Goal: Find specific page/section: Find specific page/section

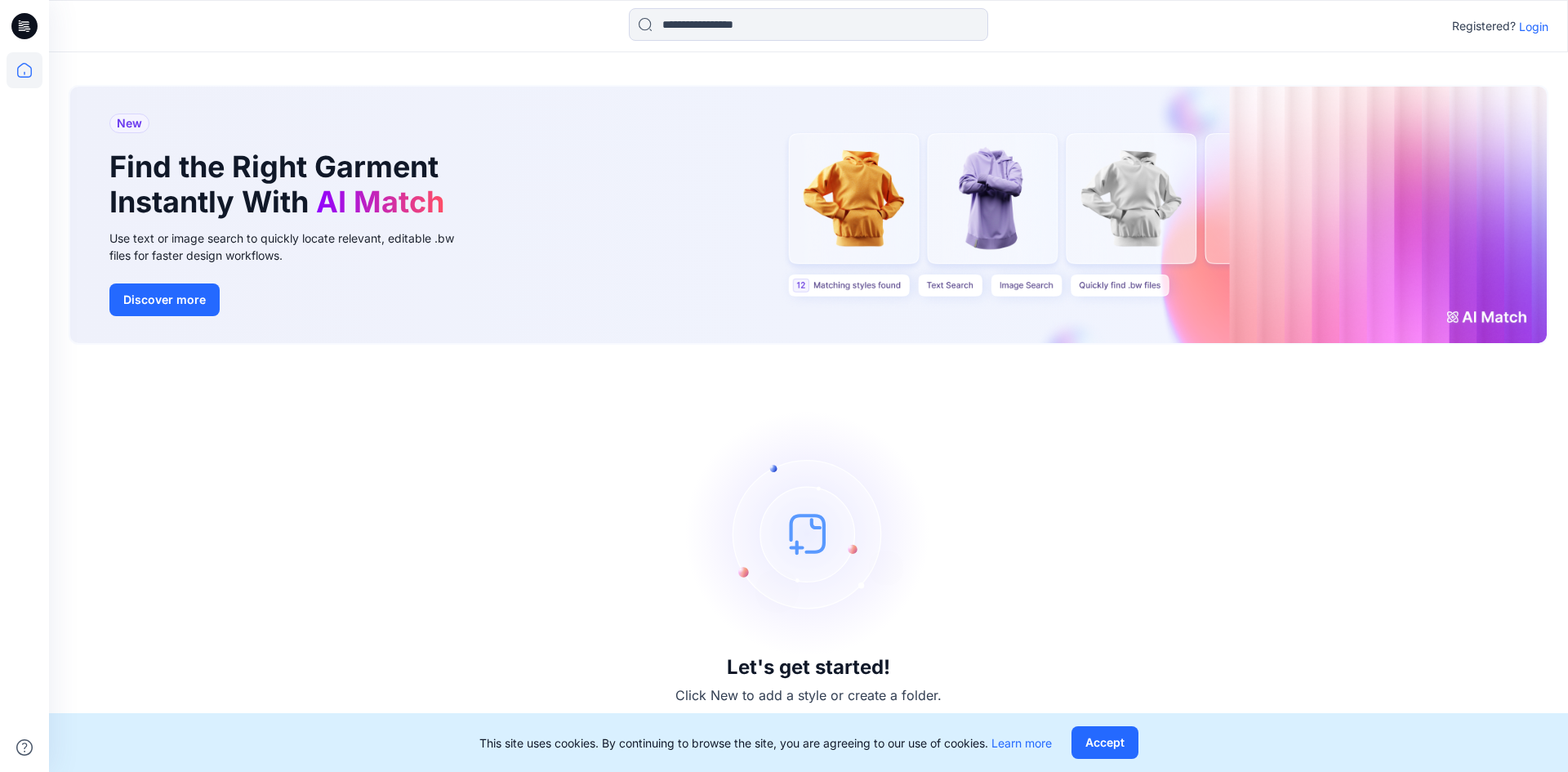
click at [1539, 22] on p "Login" at bounding box center [1533, 27] width 29 height 18
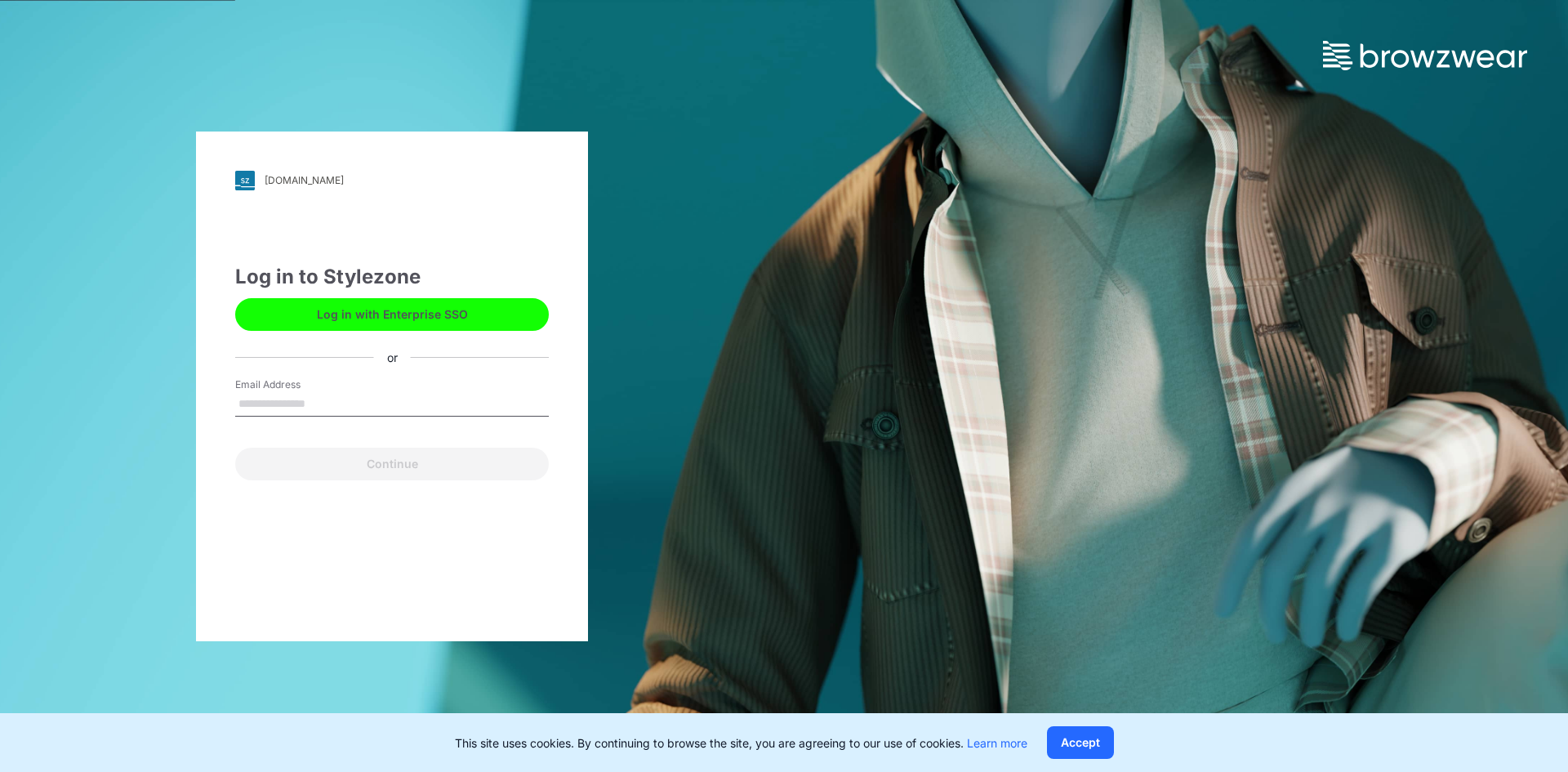
click at [320, 401] on input "Email Address" at bounding box center [392, 404] width 314 height 24
type input "**********"
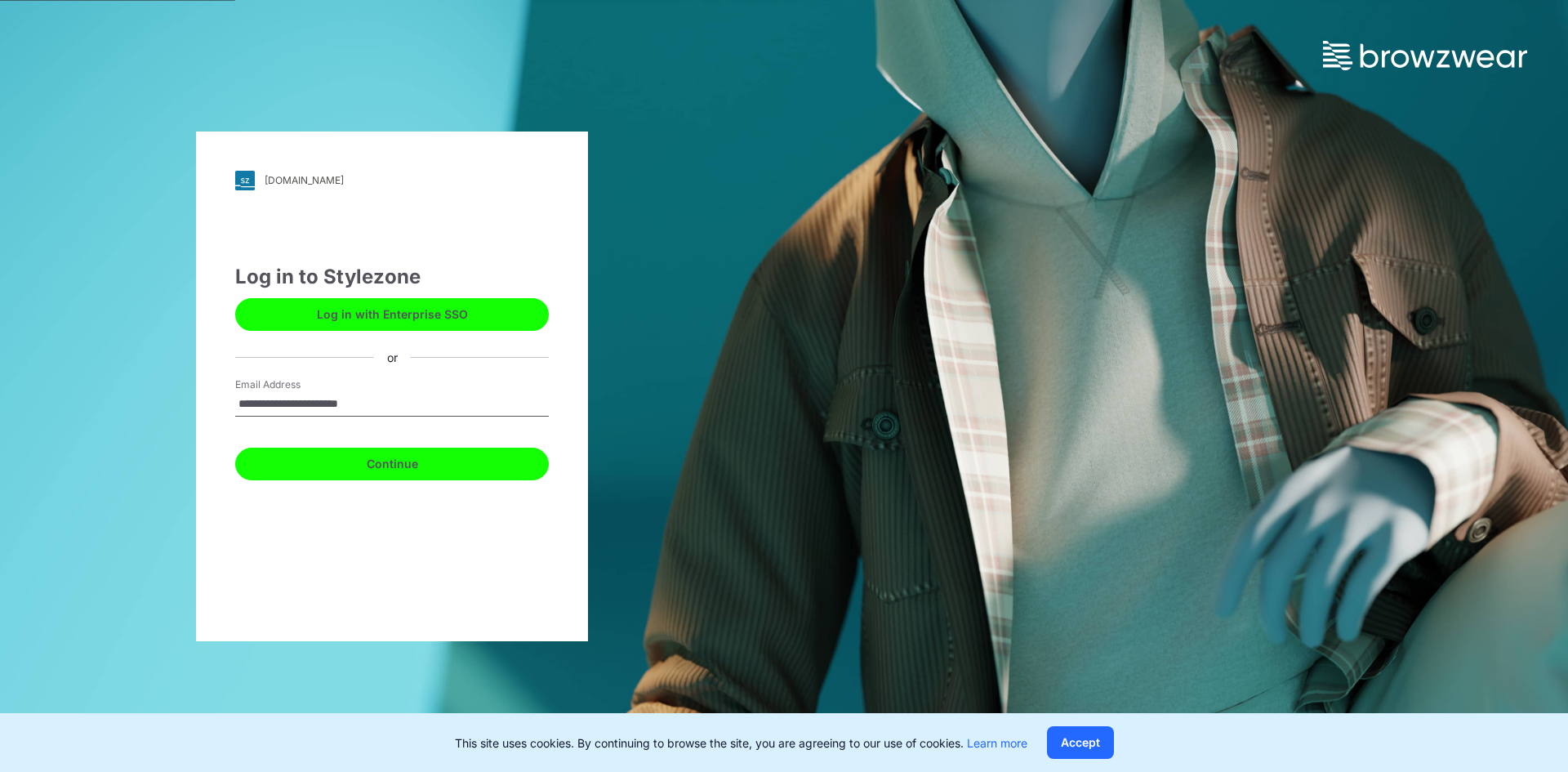
click at [382, 469] on button "Continue" at bounding box center [392, 463] width 314 height 33
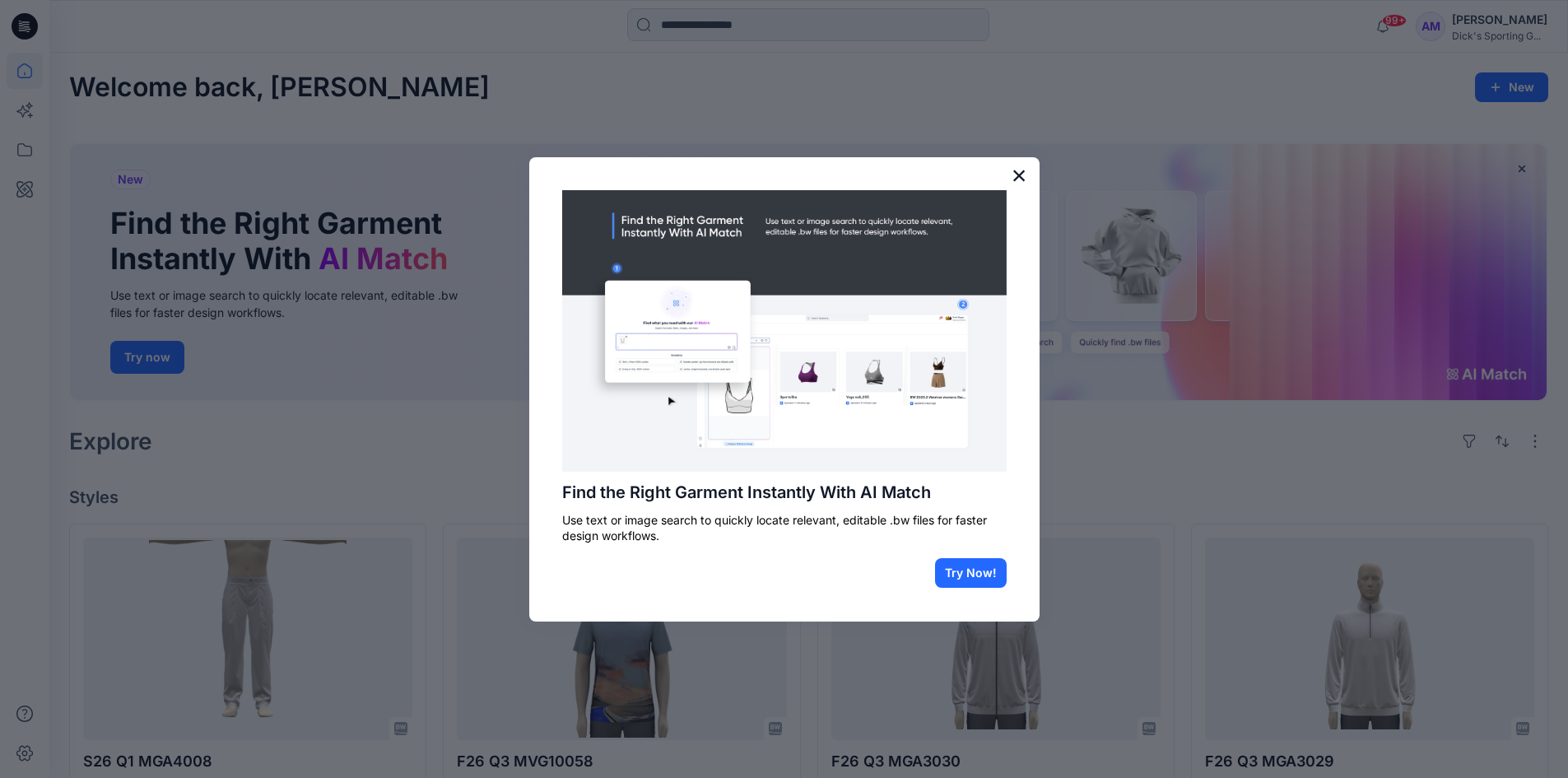
click at [1014, 174] on button "×" at bounding box center [1020, 175] width 16 height 26
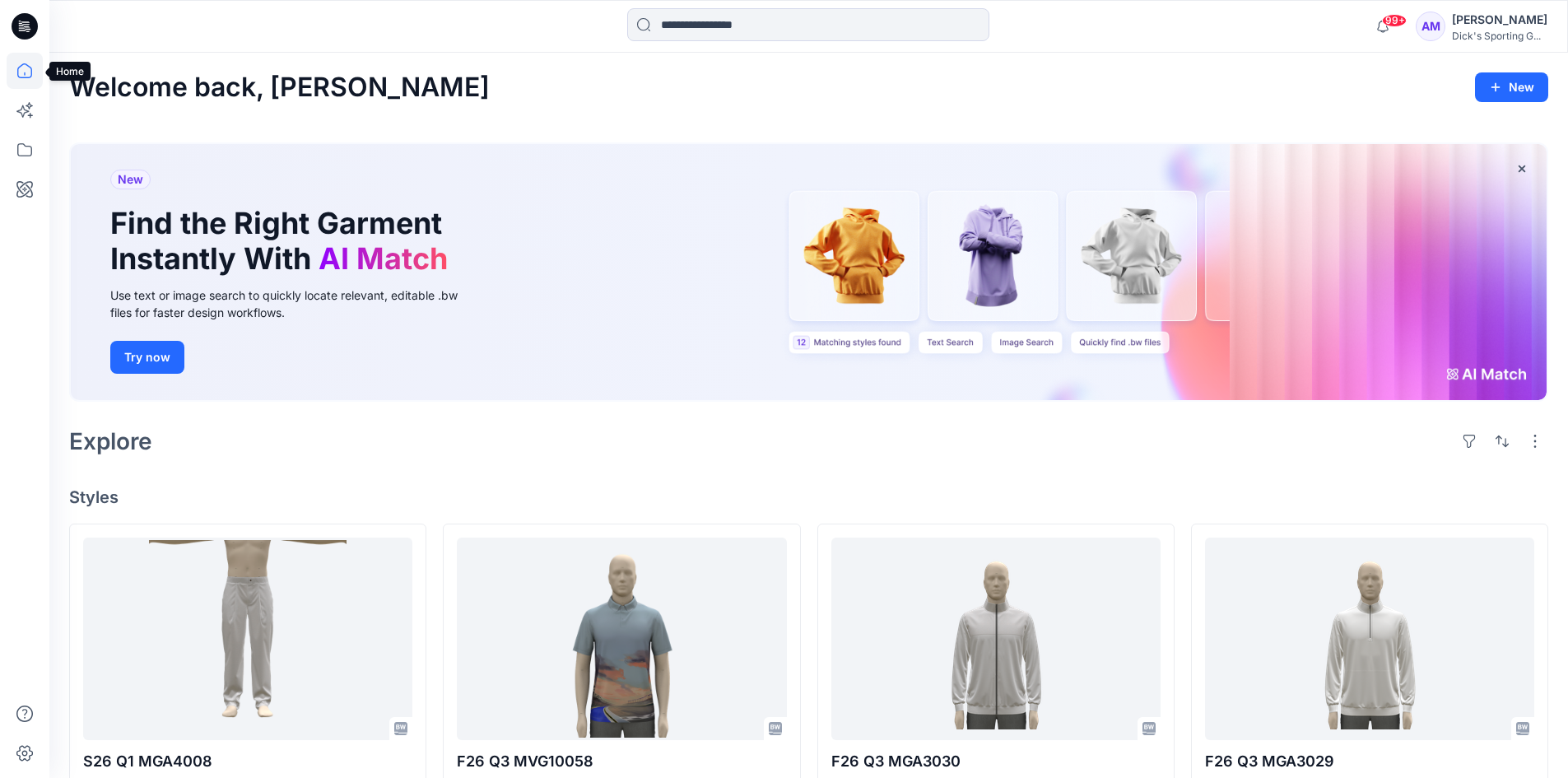
click at [26, 74] on icon at bounding box center [24, 71] width 36 height 36
click at [20, 153] on icon at bounding box center [24, 150] width 36 height 36
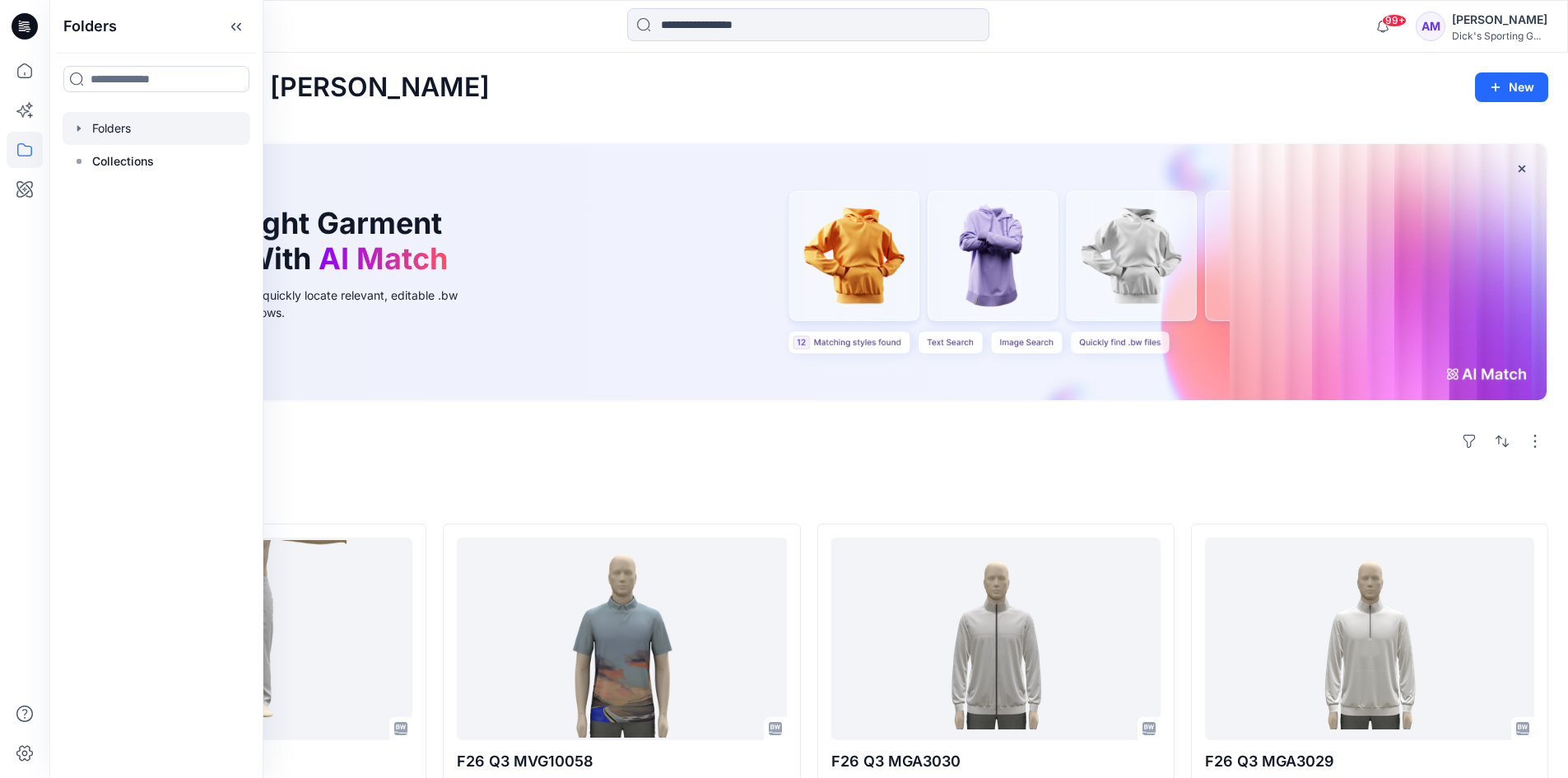
click at [99, 132] on div at bounding box center [156, 128] width 188 height 33
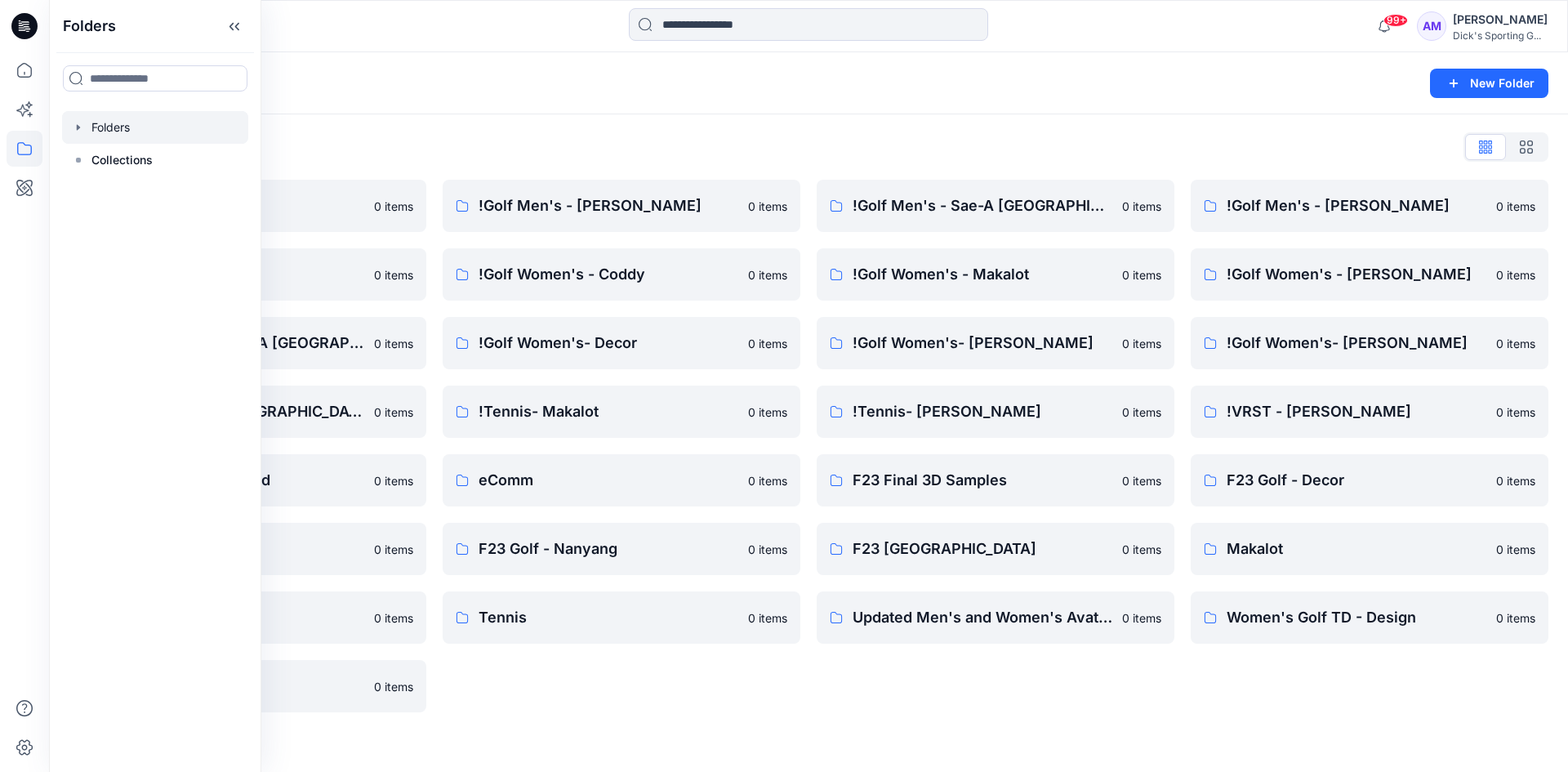
click at [630, 131] on div "Folders List !Golf Men's - Decor 0 items !Golf Men's- Makalot 0 items !Golf Wom…" at bounding box center [809, 423] width 1519 height 618
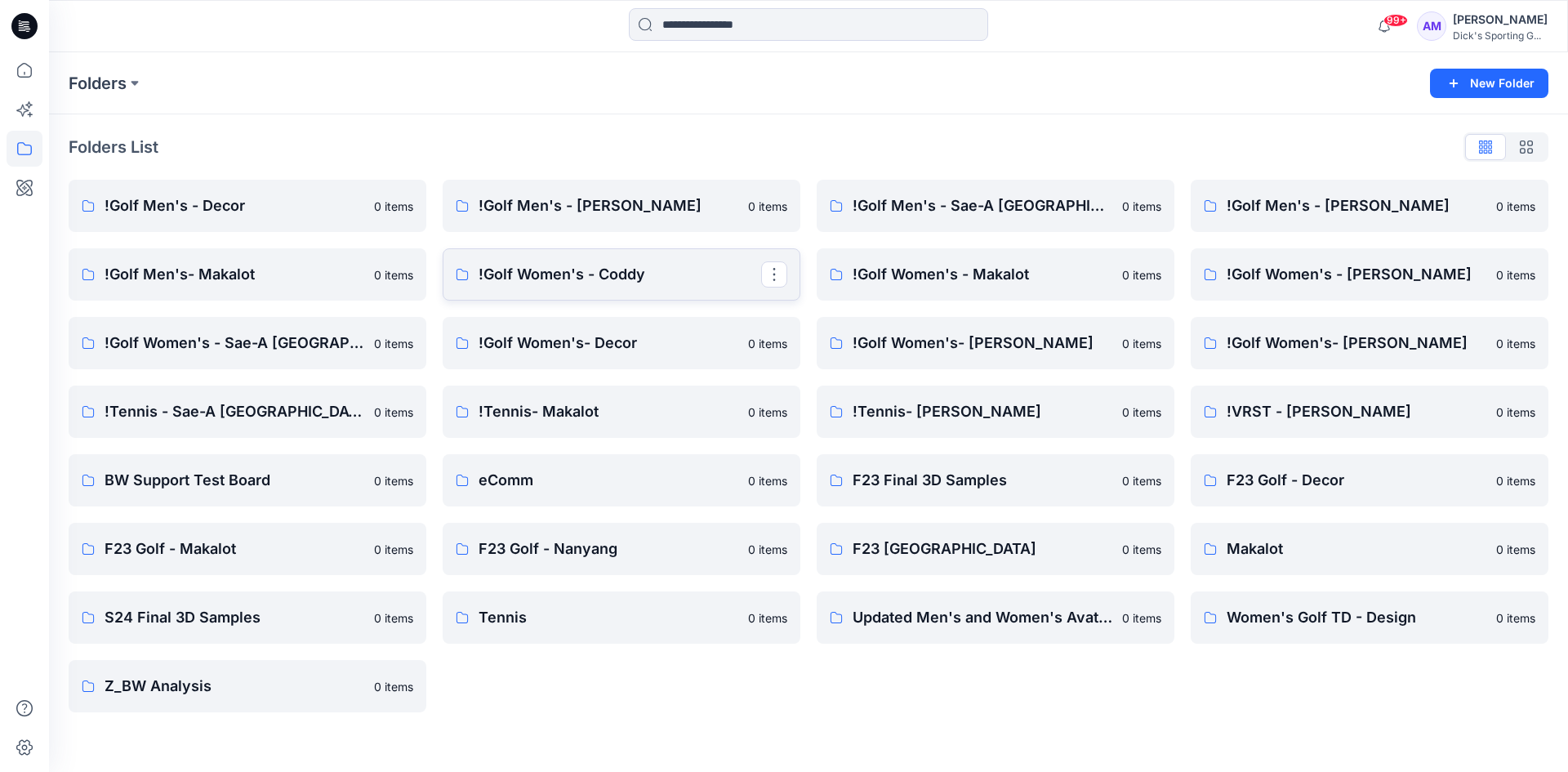
click at [596, 280] on p "!Golf Women's - Coddy" at bounding box center [620, 274] width 283 height 23
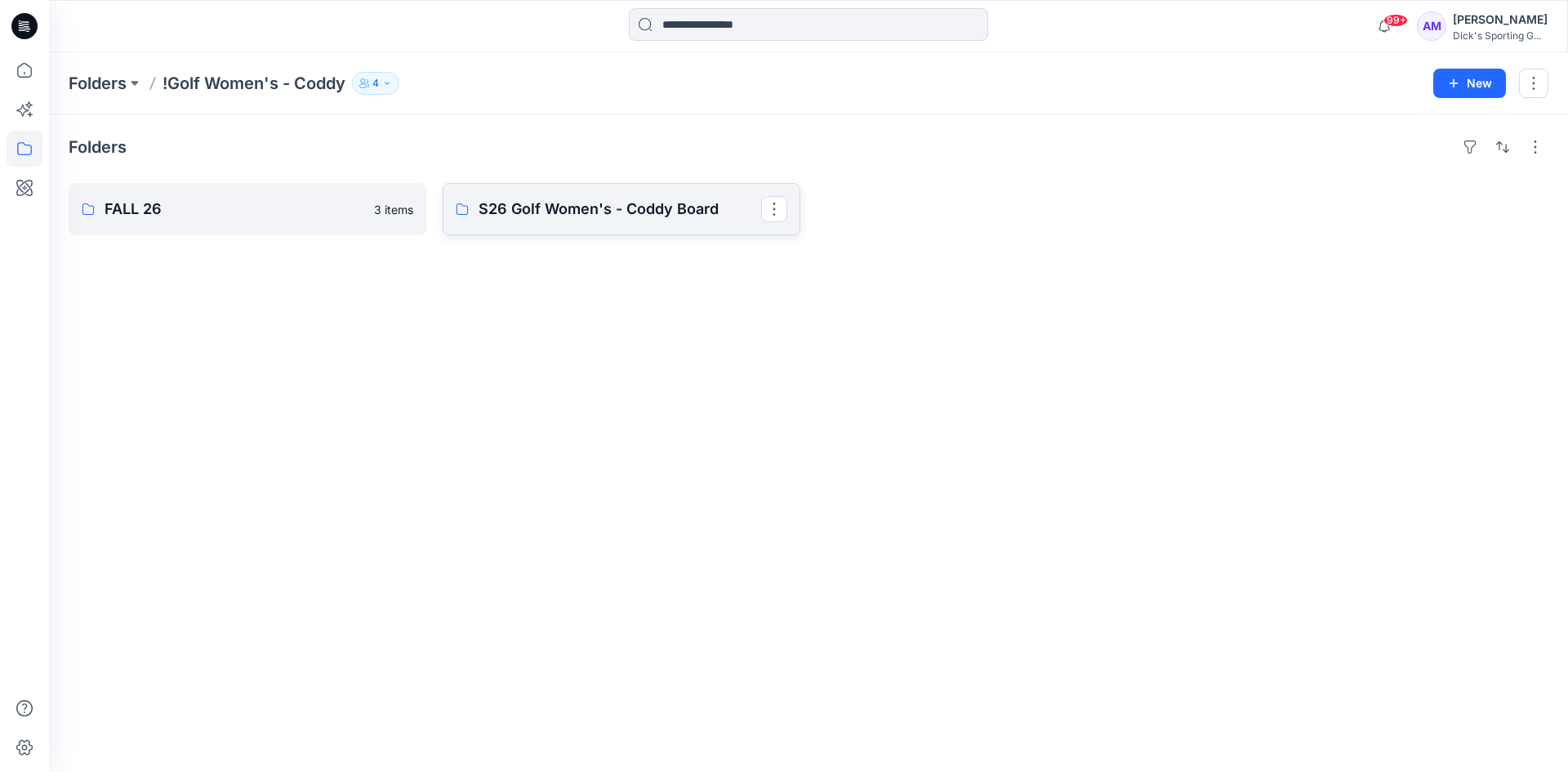
click at [621, 213] on p "S26 Golf Women's - Coddy Board" at bounding box center [620, 209] width 283 height 23
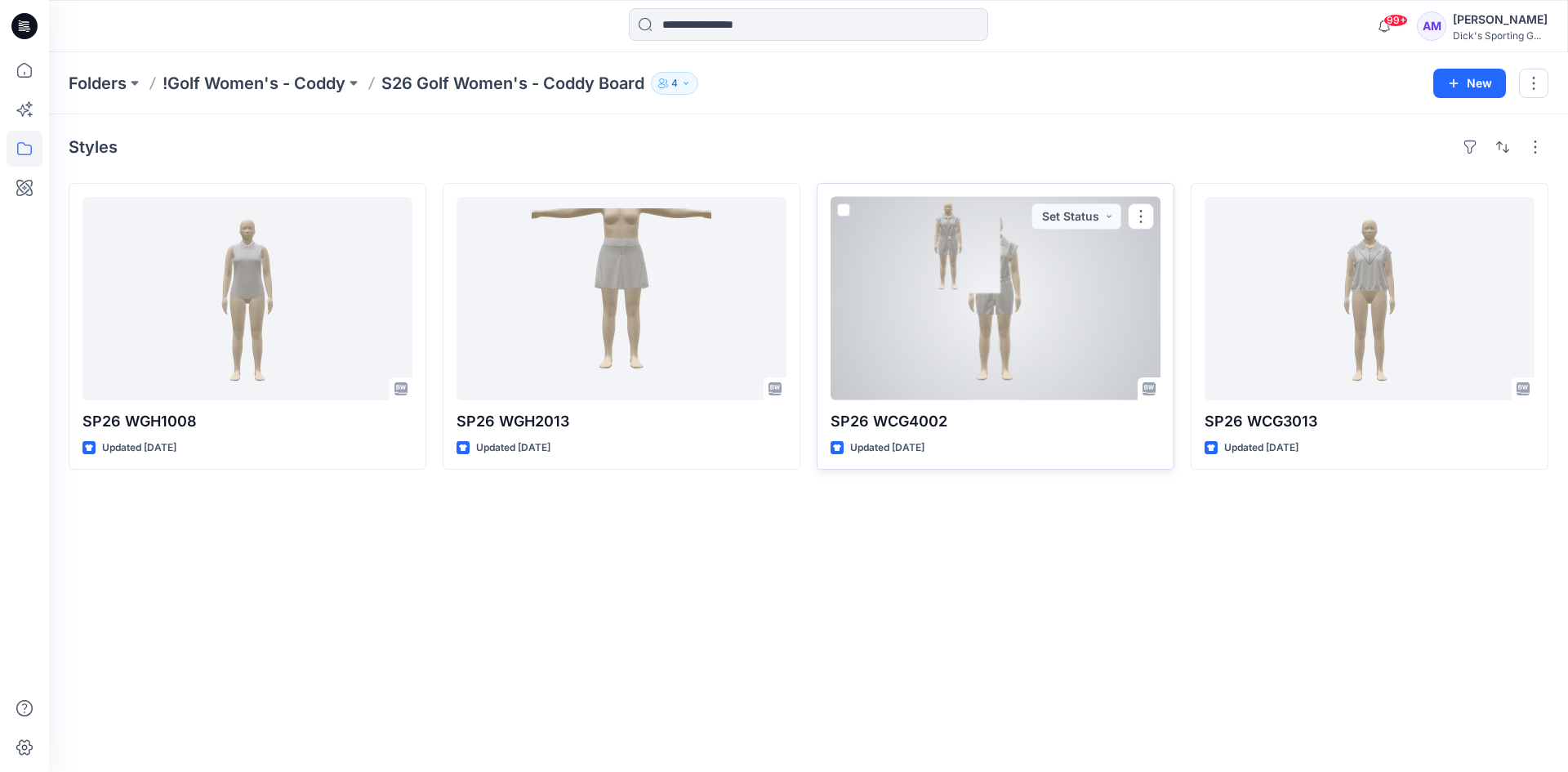
click at [992, 347] on div at bounding box center [995, 299] width 330 height 204
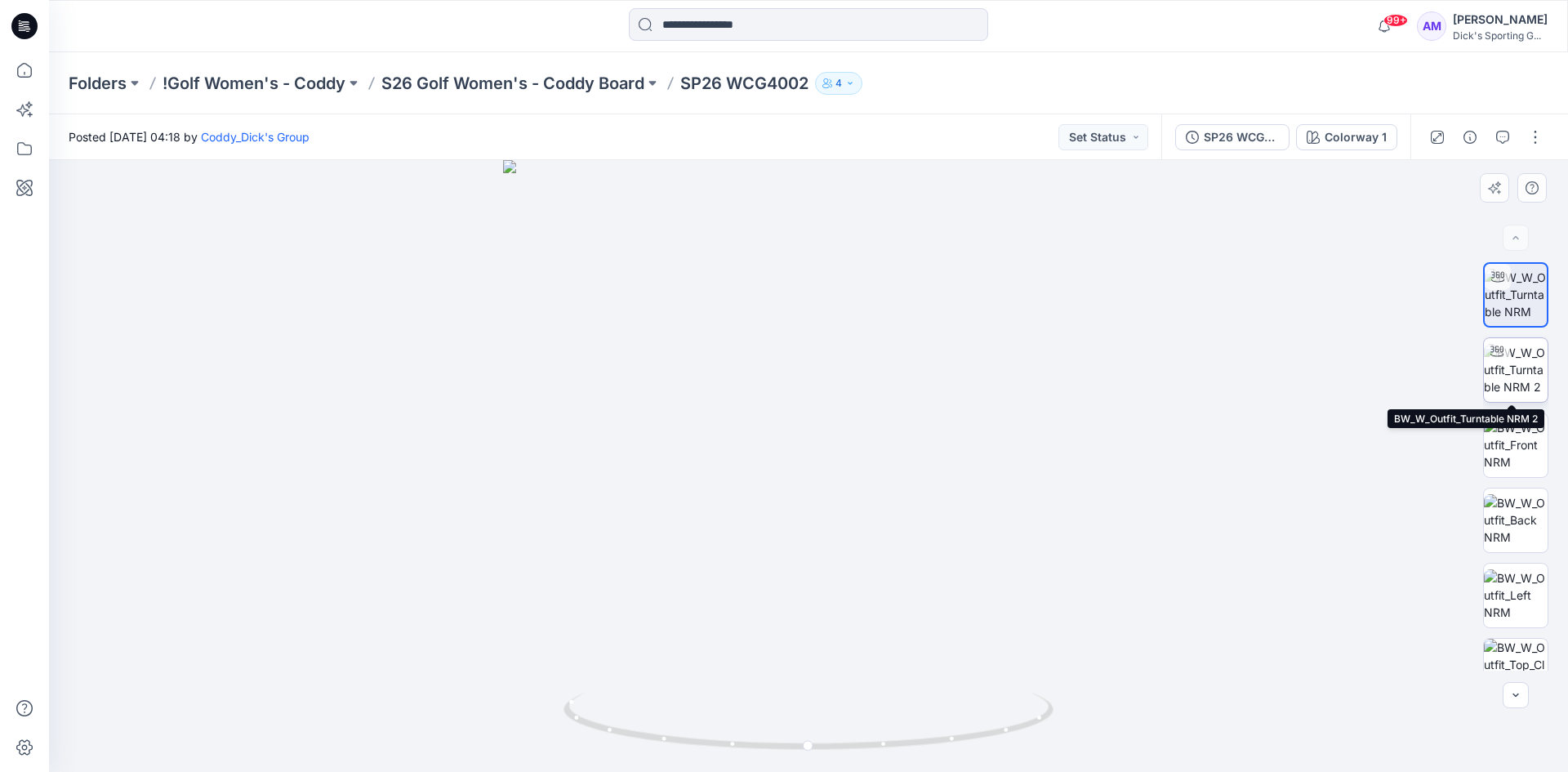
click at [1511, 386] on img at bounding box center [1515, 370] width 63 height 52
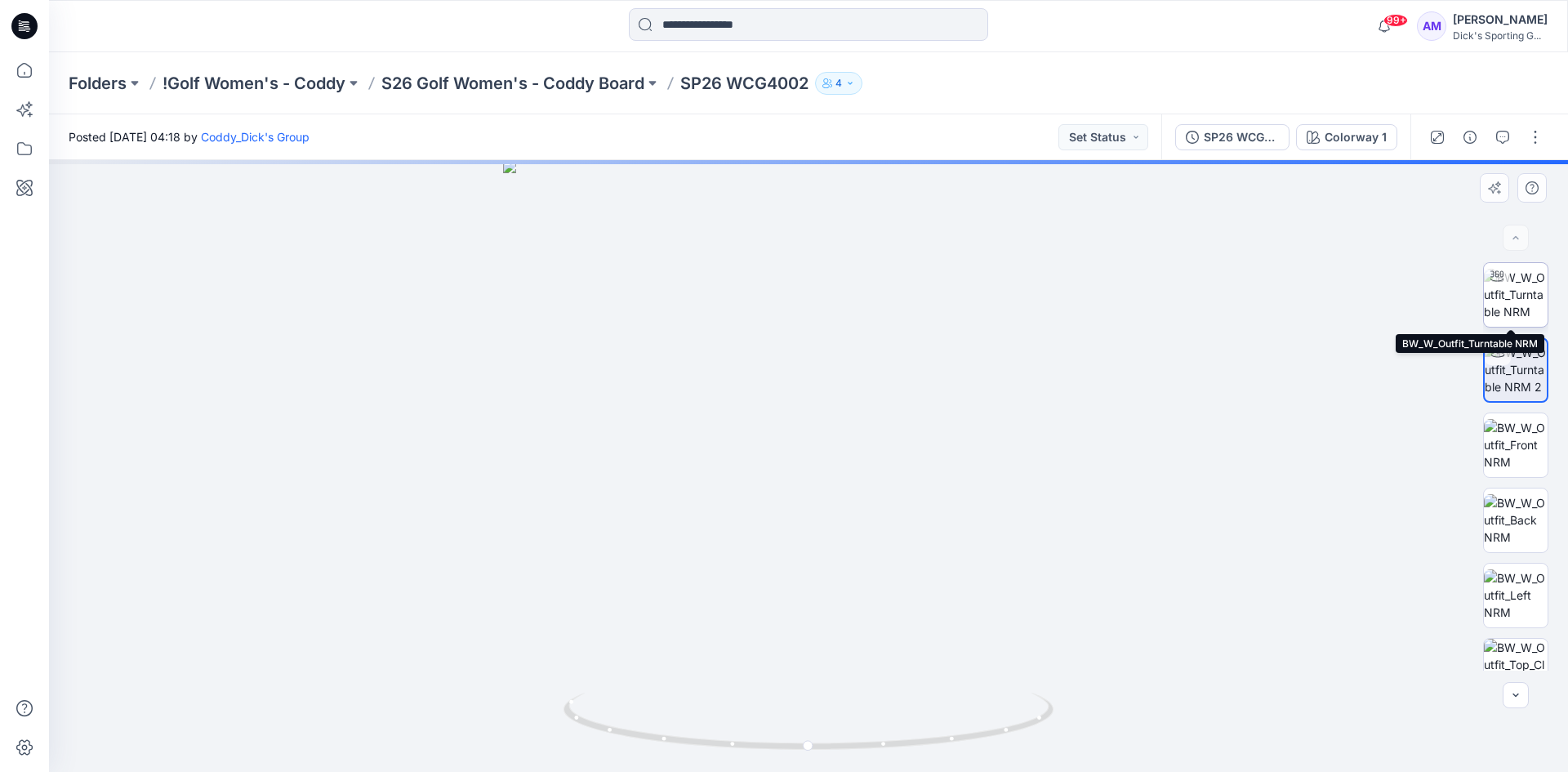
click at [1518, 286] on img at bounding box center [1515, 295] width 63 height 52
